Goal: Task Accomplishment & Management: Complete application form

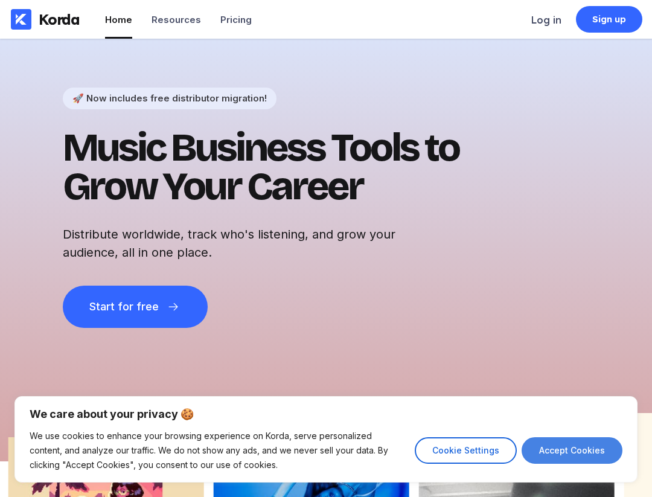
click at [574, 453] on button "Accept Cookies" at bounding box center [571, 450] width 101 height 27
checkbox input "true"
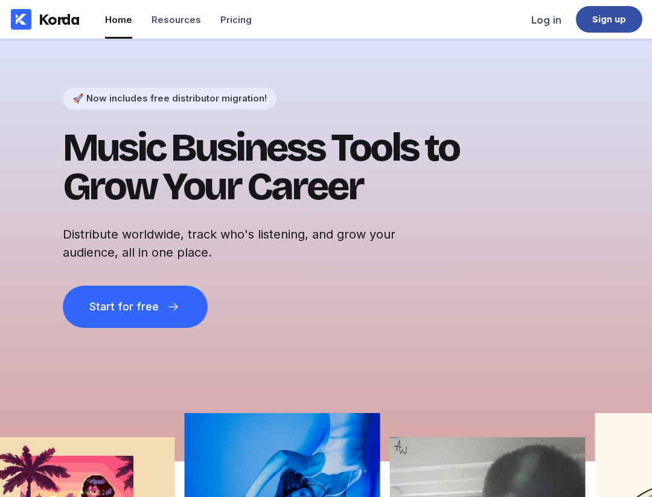
click at [620, 21] on div "Sign up" at bounding box center [609, 19] width 34 height 12
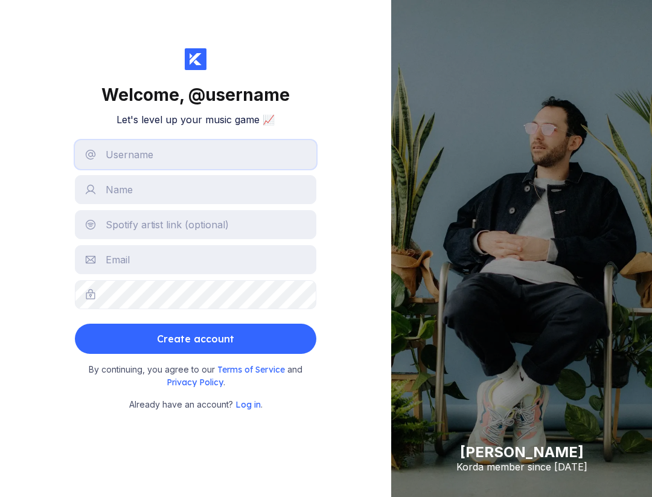
click at [169, 165] on input "text" at bounding box center [195, 154] width 241 height 29
type input "ezrabruno"
click at [116, 200] on input "text" at bounding box center [195, 189] width 241 height 29
type input "[PERSON_NAME]"
click at [147, 234] on input "text" at bounding box center [195, 224] width 241 height 29
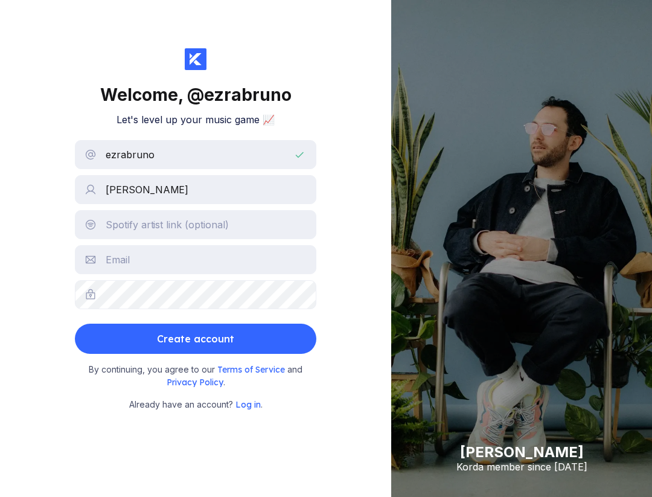
click at [44, 258] on div "Welcome, @ ezrabruno Let's level up your music game 📈 ezrabruno [PERSON_NAME] C…" at bounding box center [195, 248] width 391 height 497
click at [116, 232] on input "text" at bounding box center [195, 224] width 241 height 29
click at [59, 260] on div "Welcome, @ ezrabruno Let's level up your music game 📈 ezrabruno [PERSON_NAME] C…" at bounding box center [195, 248] width 391 height 497
click at [144, 225] on input "text" at bounding box center [195, 224] width 241 height 29
paste input "[URL][DOMAIN_NAME]"
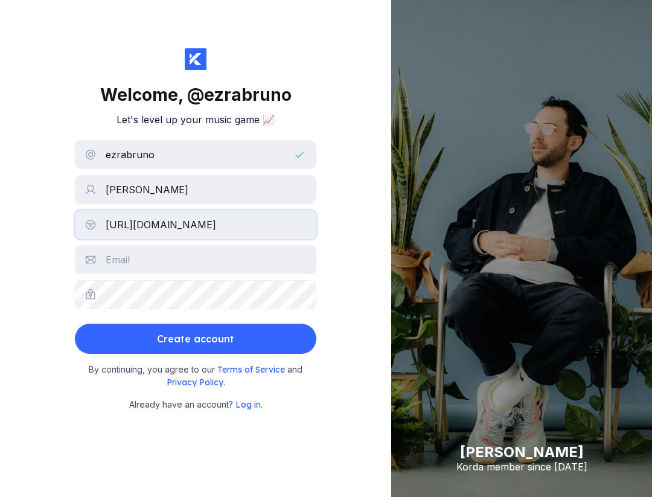
scroll to position [0, 203]
type input "[URL][DOMAIN_NAME]"
click at [134, 266] on input "text" at bounding box center [195, 259] width 241 height 29
type input "[PERSON_NAME][EMAIL_ADDRESS][PERSON_NAME][DOMAIN_NAME]"
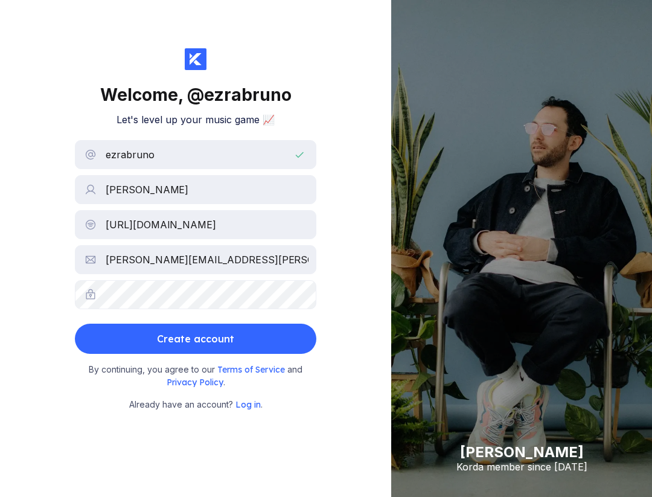
click at [44, 333] on div "Welcome, @ ezrabruno Let's level up your music game 📈 [PERSON_NAME] [URL][DOMAI…" at bounding box center [195, 248] width 391 height 497
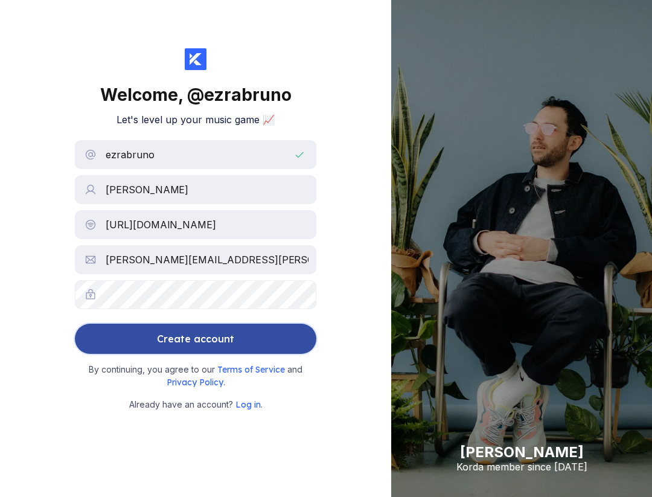
click at [142, 339] on button "Create account" at bounding box center [195, 338] width 241 height 30
